Goal: Task Accomplishment & Management: Manage account settings

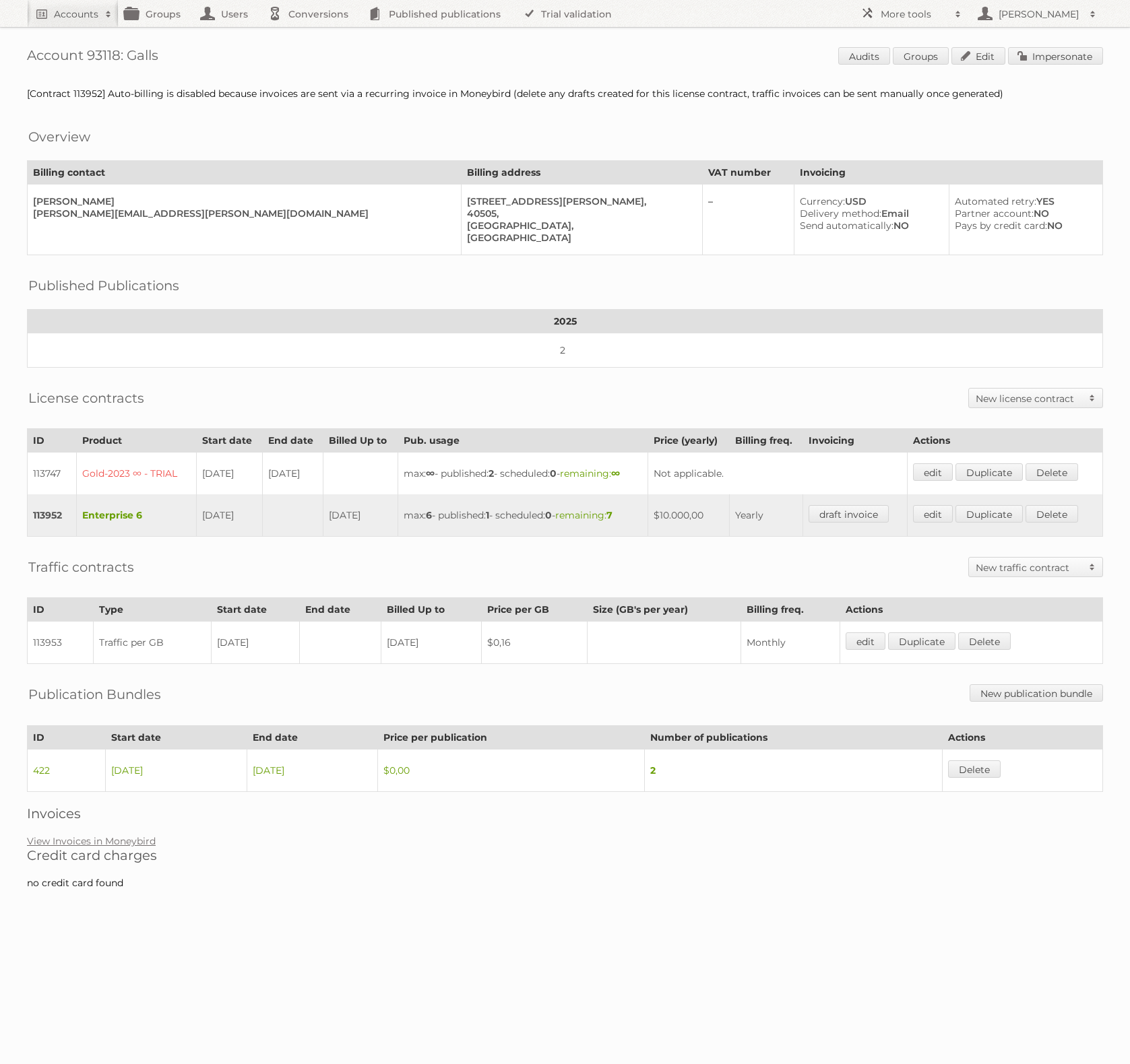
click at [799, 925] on body "Accounts Search Advanced Search Create new account Groups Users Conversions Pub…" at bounding box center [565, 532] width 1130 height 1064
drag, startPoint x: 689, startPoint y: 763, endPoint x: 22, endPoint y: 760, distance: 667.0
click at [22, 760] on div "Account 93118: Galls Audits Groups Edit Impersonate [Contract 113952] Auto-bill…" at bounding box center [565, 451] width 1130 height 903
click at [469, 853] on h2 "Credit card charges" at bounding box center [565, 855] width 1076 height 16
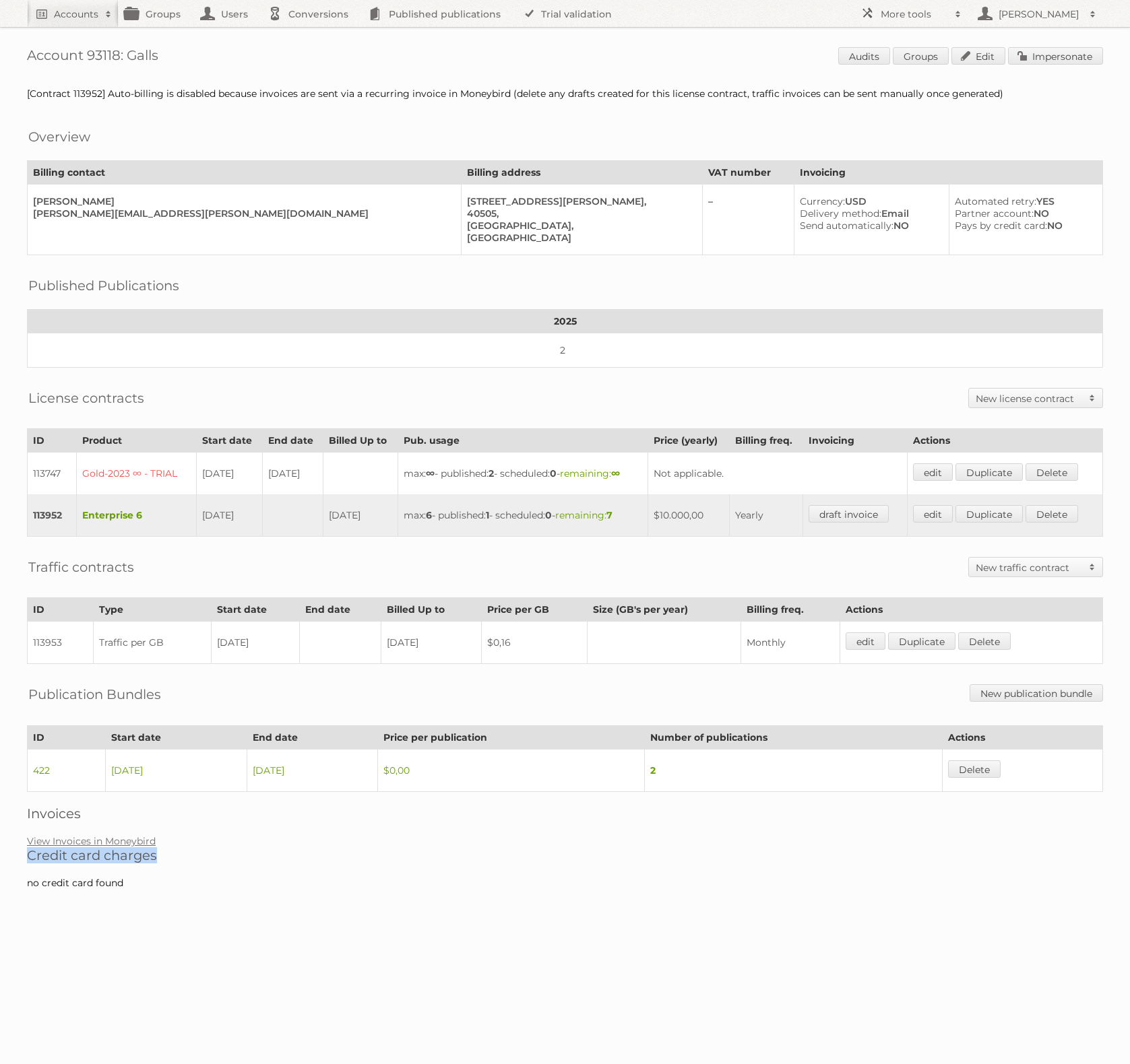
drag, startPoint x: 28, startPoint y: 846, endPoint x: 246, endPoint y: 848, distance: 218.0
click at [246, 848] on h2 "Credit card charges" at bounding box center [565, 855] width 1076 height 16
drag, startPoint x: 28, startPoint y: 874, endPoint x: 139, endPoint y: 871, distance: 111.0
click at [139, 871] on div "Account 93118: Galls Audits Groups Edit Impersonate [Contract 113952] Auto-bill…" at bounding box center [565, 451] width 1130 height 903
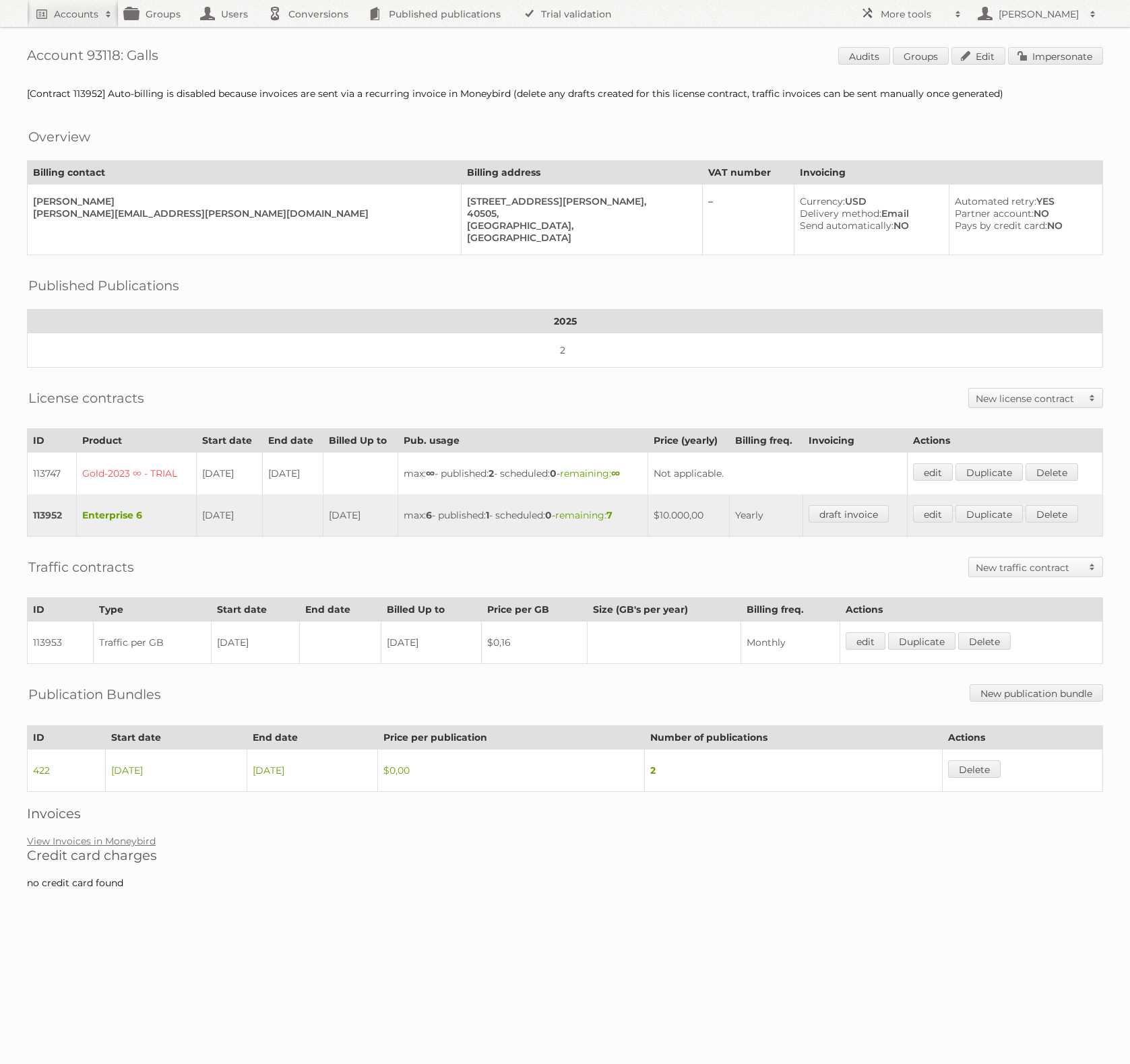
click at [143, 871] on div "Account 93118: Galls Audits Groups Edit Impersonate [Contract 113952] Auto-bill…" at bounding box center [565, 451] width 1130 height 903
drag, startPoint x: 29, startPoint y: 847, endPoint x: 175, endPoint y: 847, distance: 146.0
click at [175, 847] on h2 "Credit card charges" at bounding box center [565, 855] width 1076 height 16
click at [177, 847] on h2 "Credit card charges" at bounding box center [565, 855] width 1076 height 16
click at [412, 903] on div at bounding box center [565, 916] width 1130 height 27
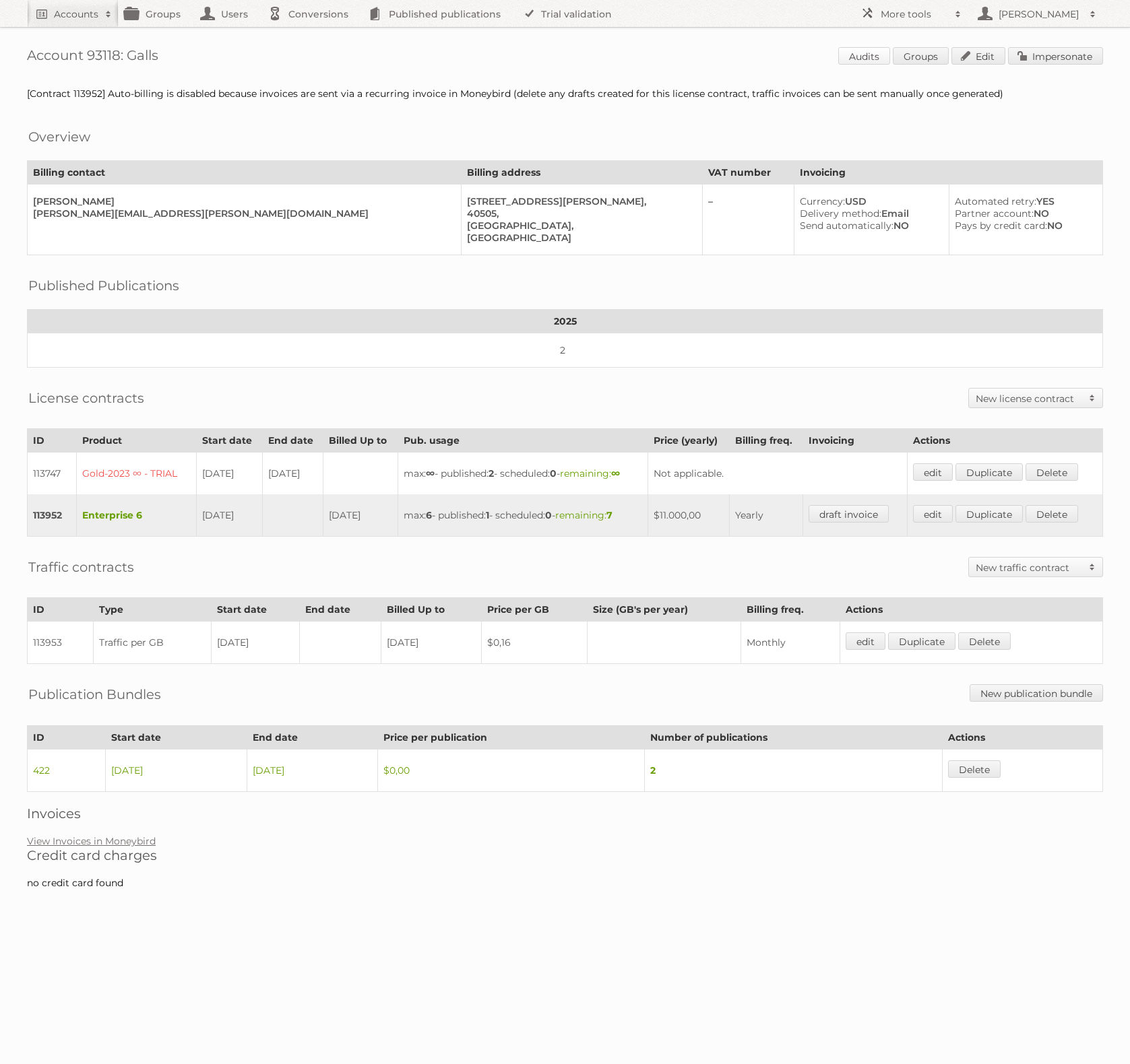
click at [867, 63] on link "Audits" at bounding box center [864, 56] width 52 height 18
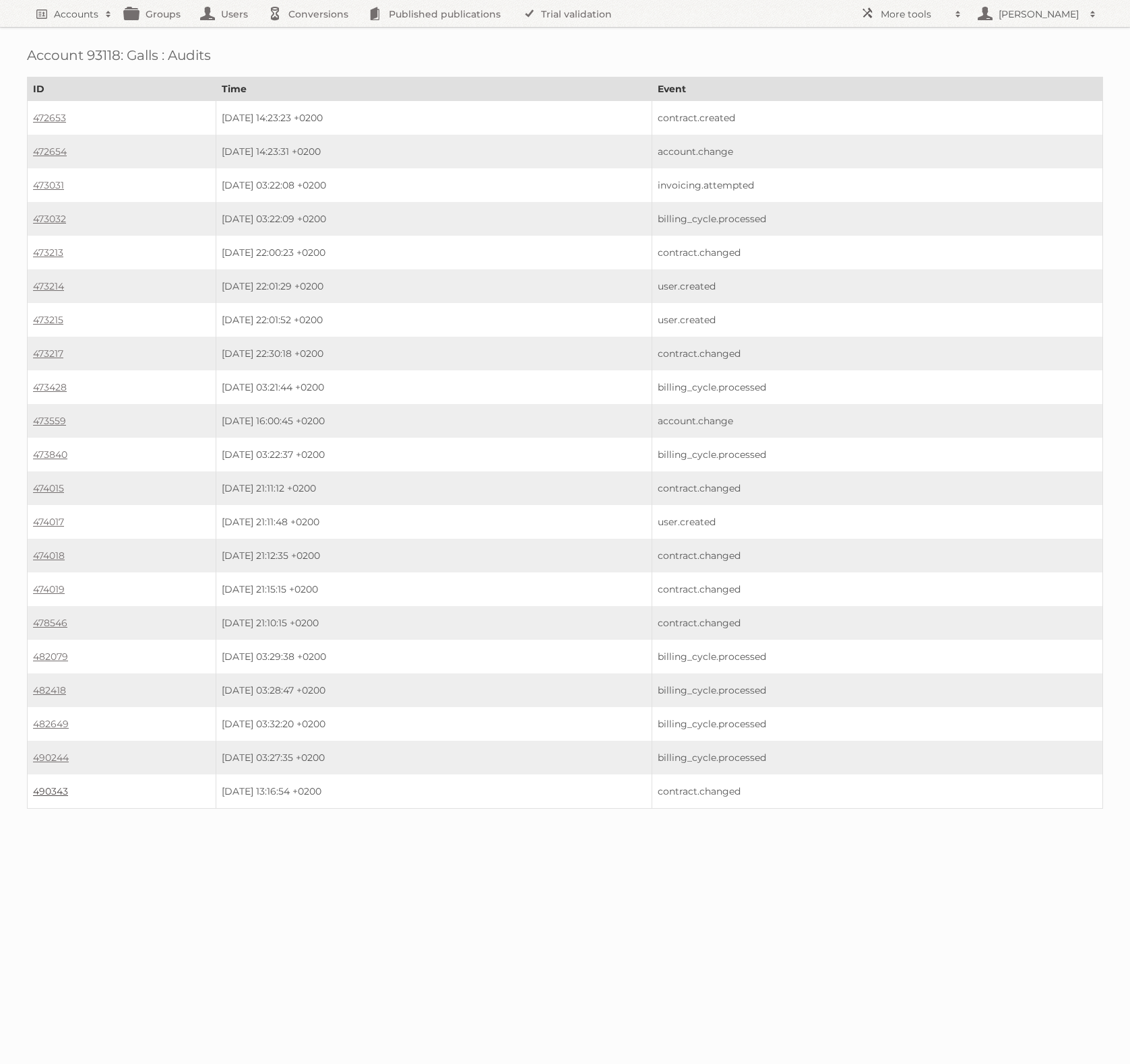
click at [57, 785] on link "490343" at bounding box center [50, 791] width 35 height 12
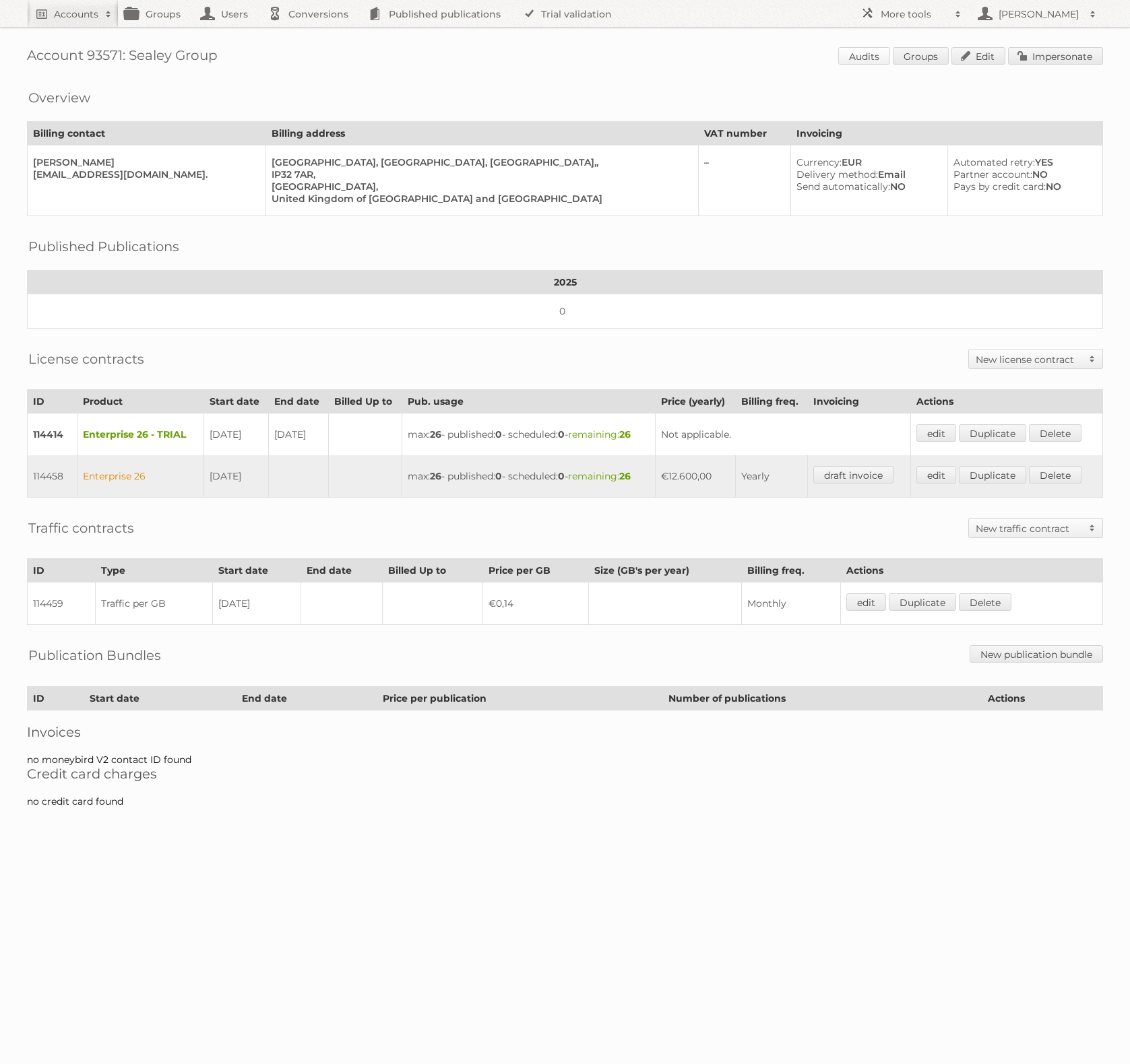
click at [871, 59] on link "Audits" at bounding box center [864, 56] width 52 height 18
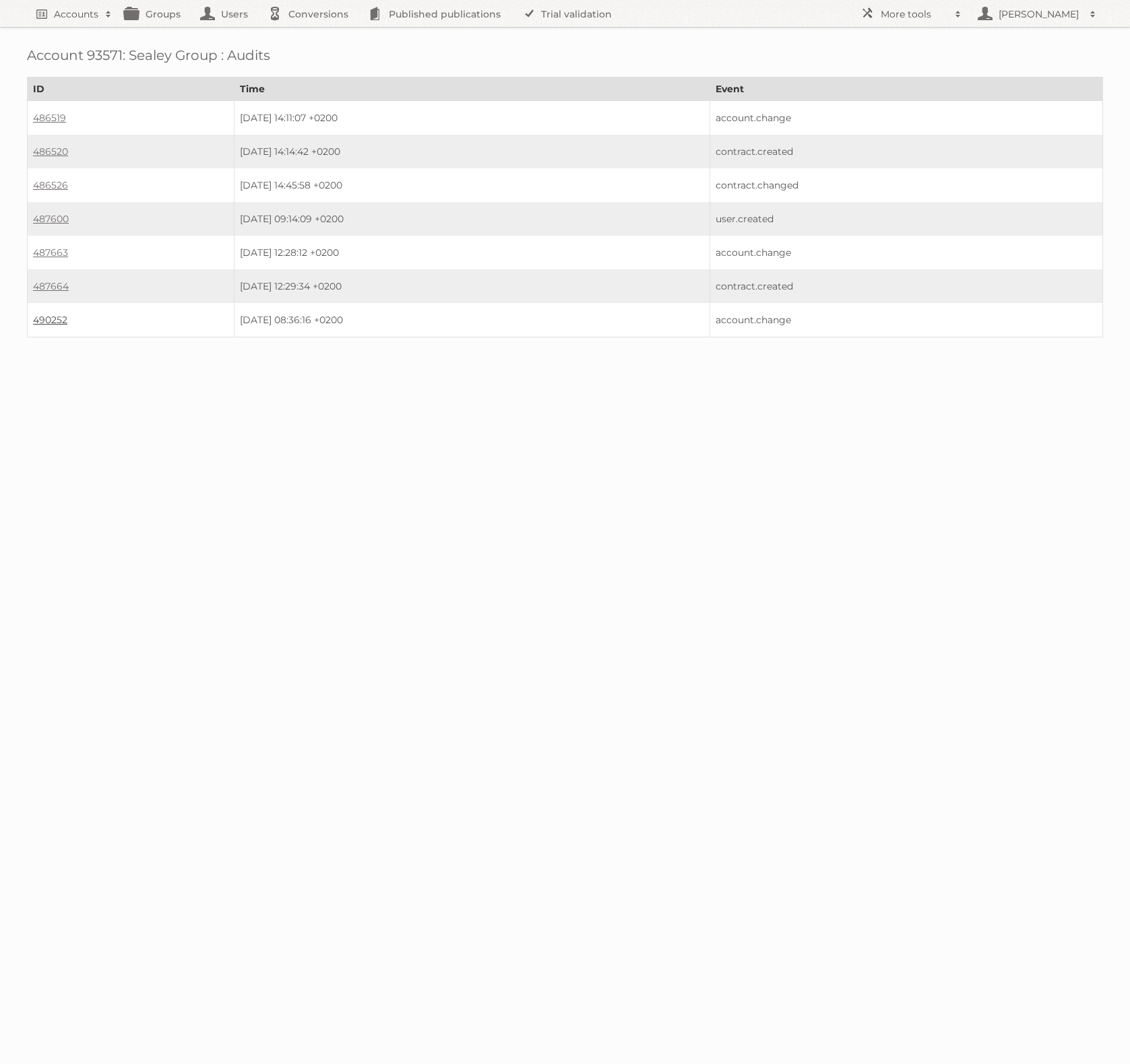
click at [52, 314] on link "490252" at bounding box center [50, 320] width 34 height 12
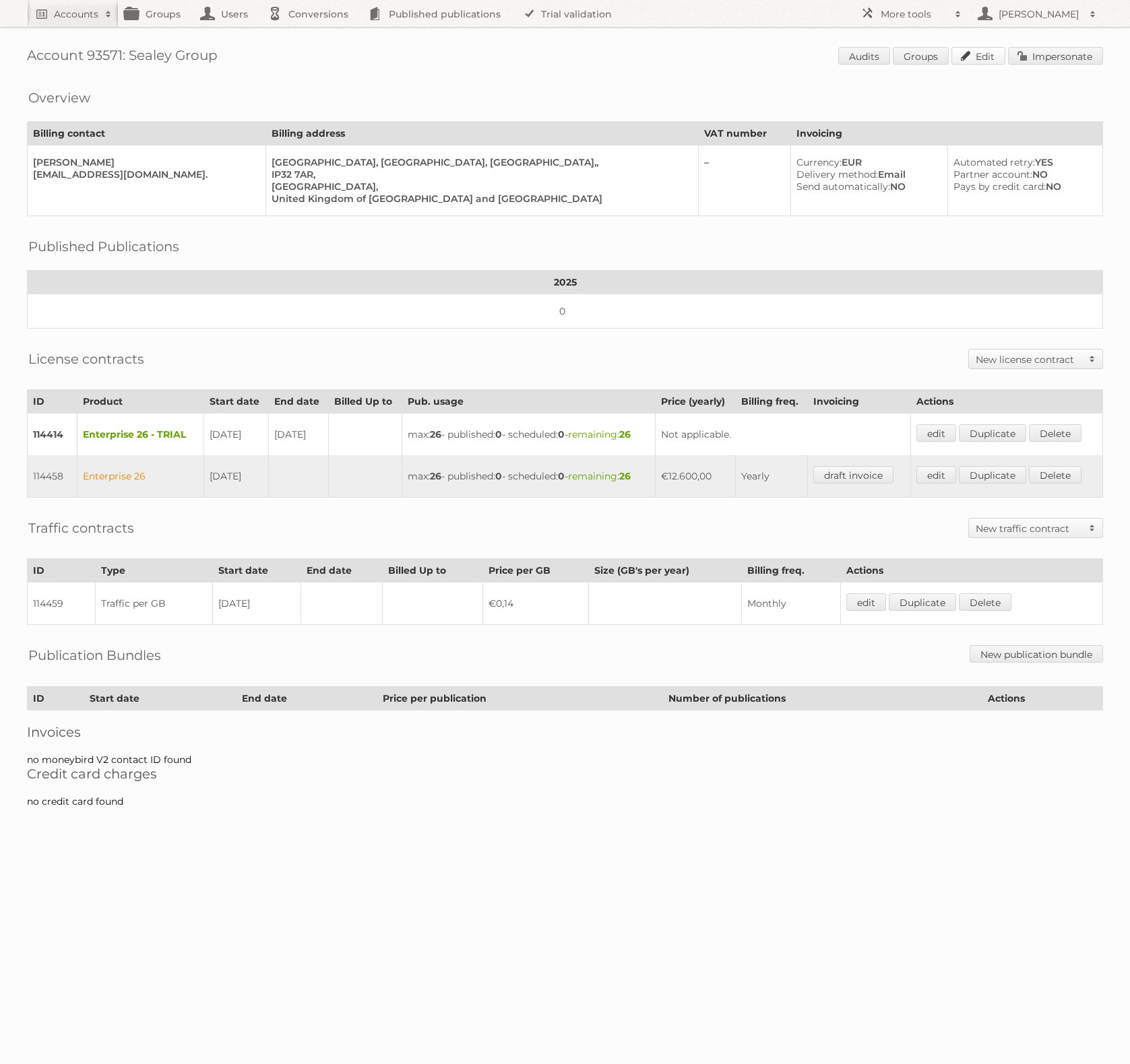
click at [984, 57] on link "Edit" at bounding box center [978, 56] width 54 height 18
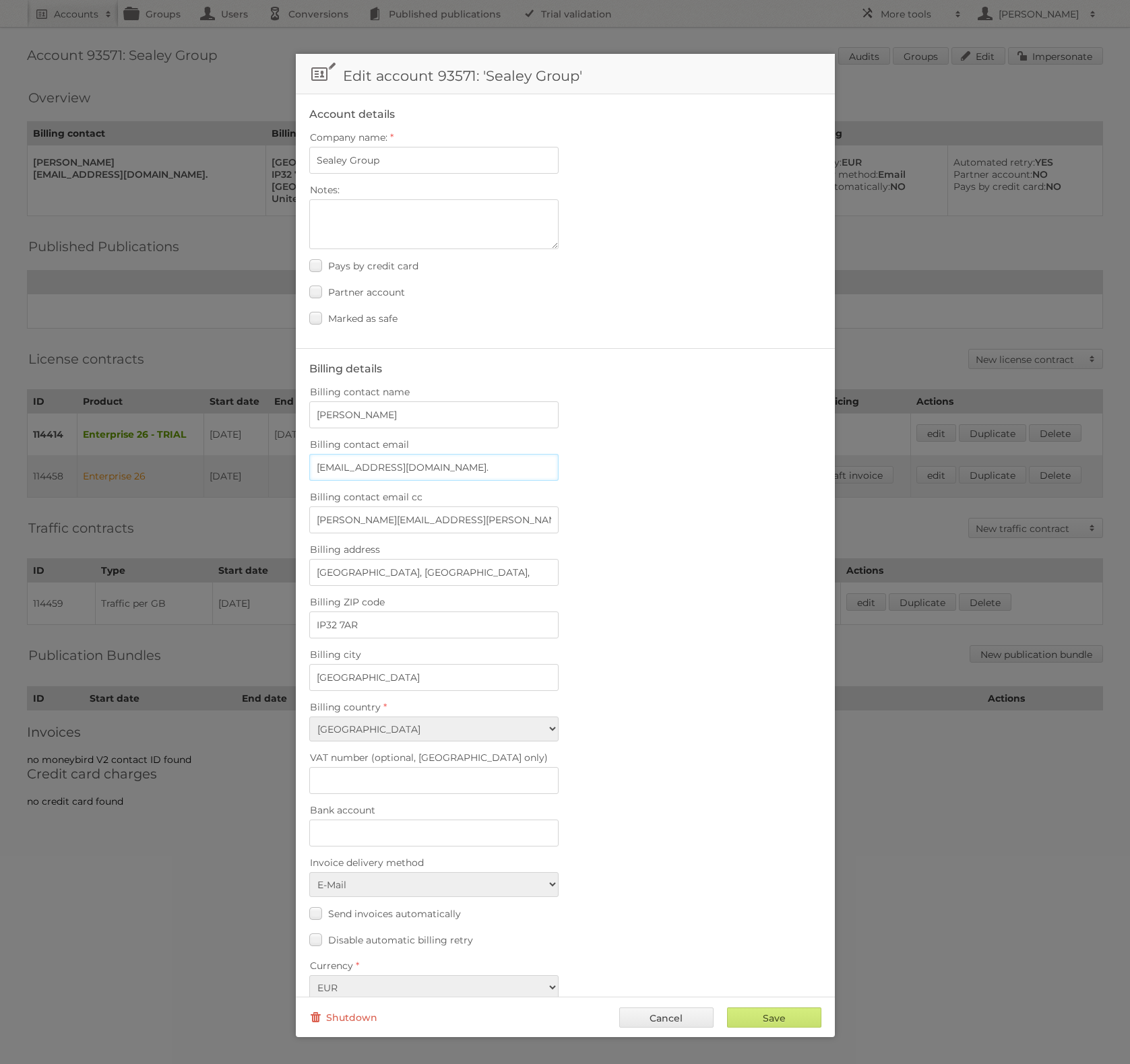
click at [527, 462] on input "accountspurchaseledger@sealey.co.uk." at bounding box center [434, 467] width 249 height 27
type input "accountspurchaseledger@sealey.co.uk"
click at [774, 1016] on input "Save" at bounding box center [775, 1018] width 94 height 20
type input "..."
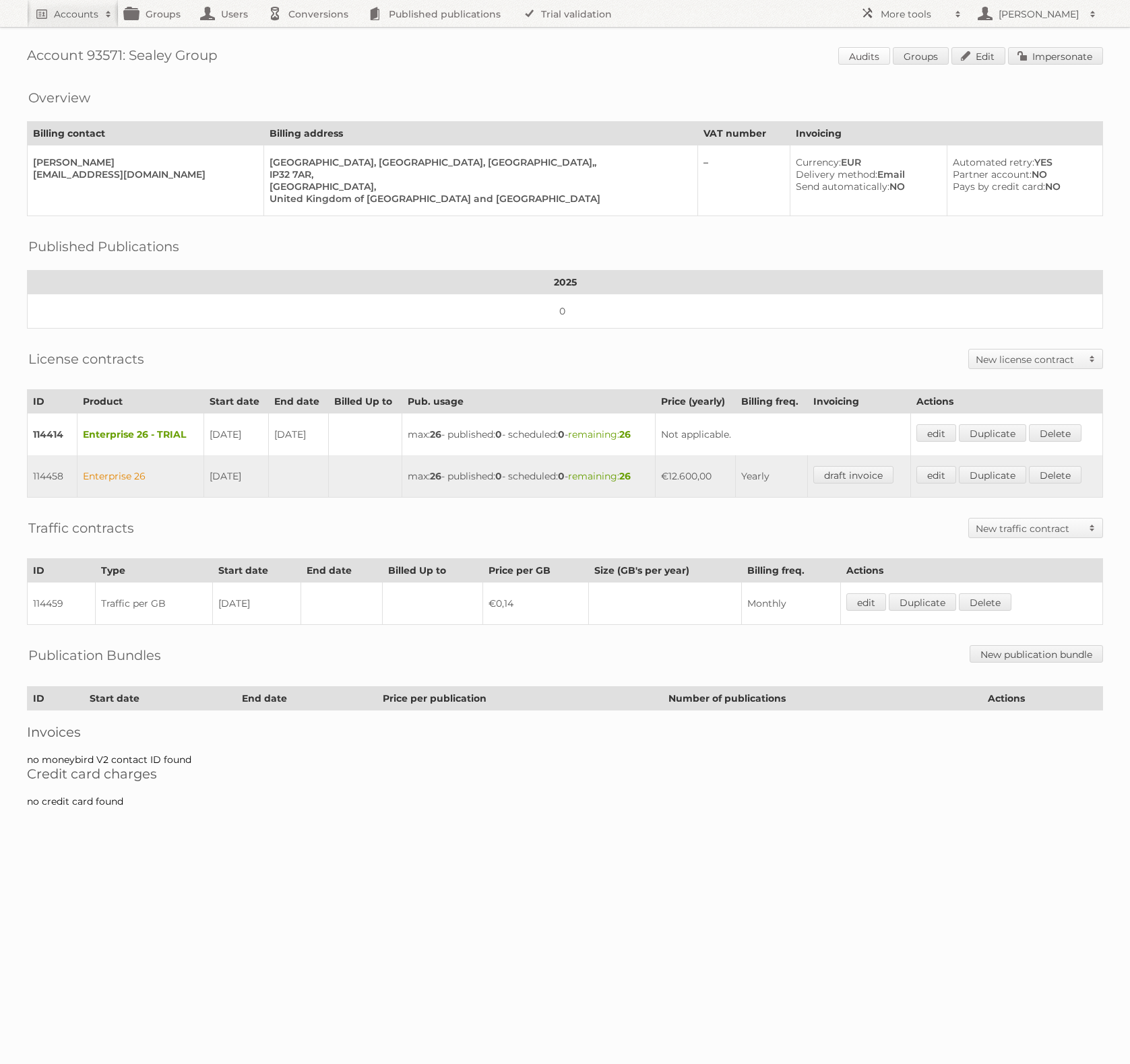
click at [871, 50] on link "Audits" at bounding box center [864, 56] width 52 height 18
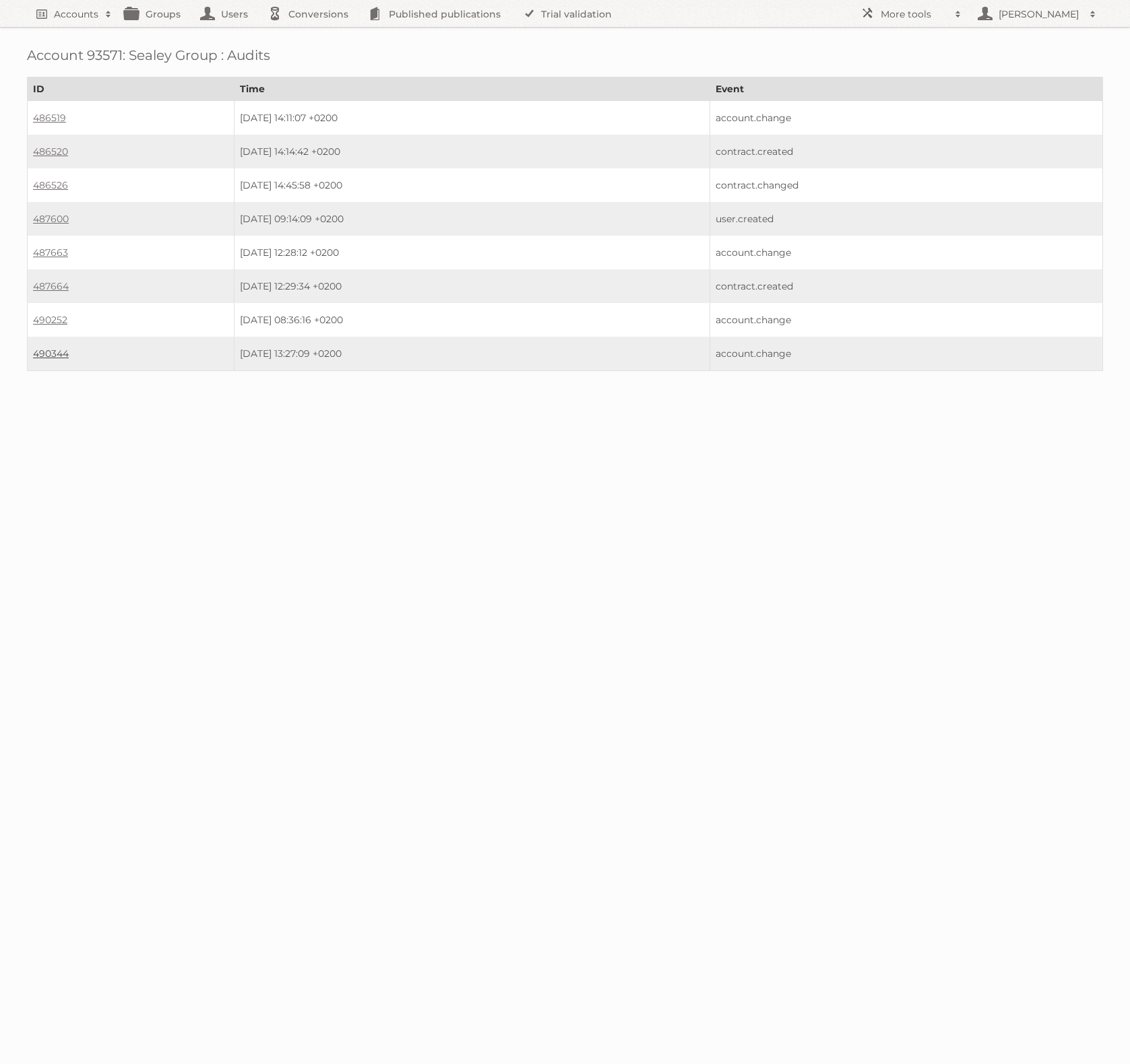
click at [52, 348] on link "490344" at bounding box center [51, 354] width 36 height 12
